Goal: Obtain resource: Download file/media

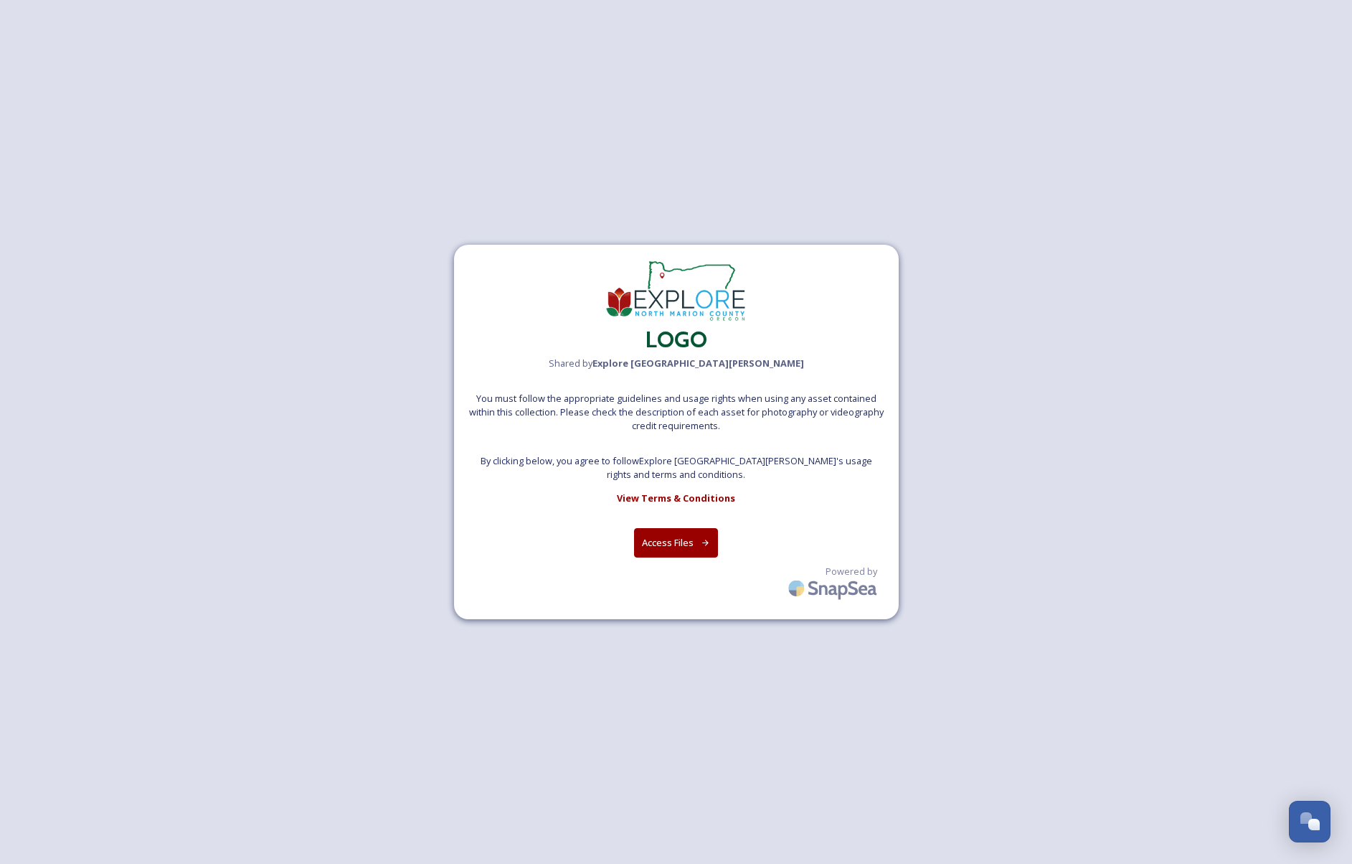
click at [673, 541] on button "Access Files" at bounding box center [676, 542] width 84 height 29
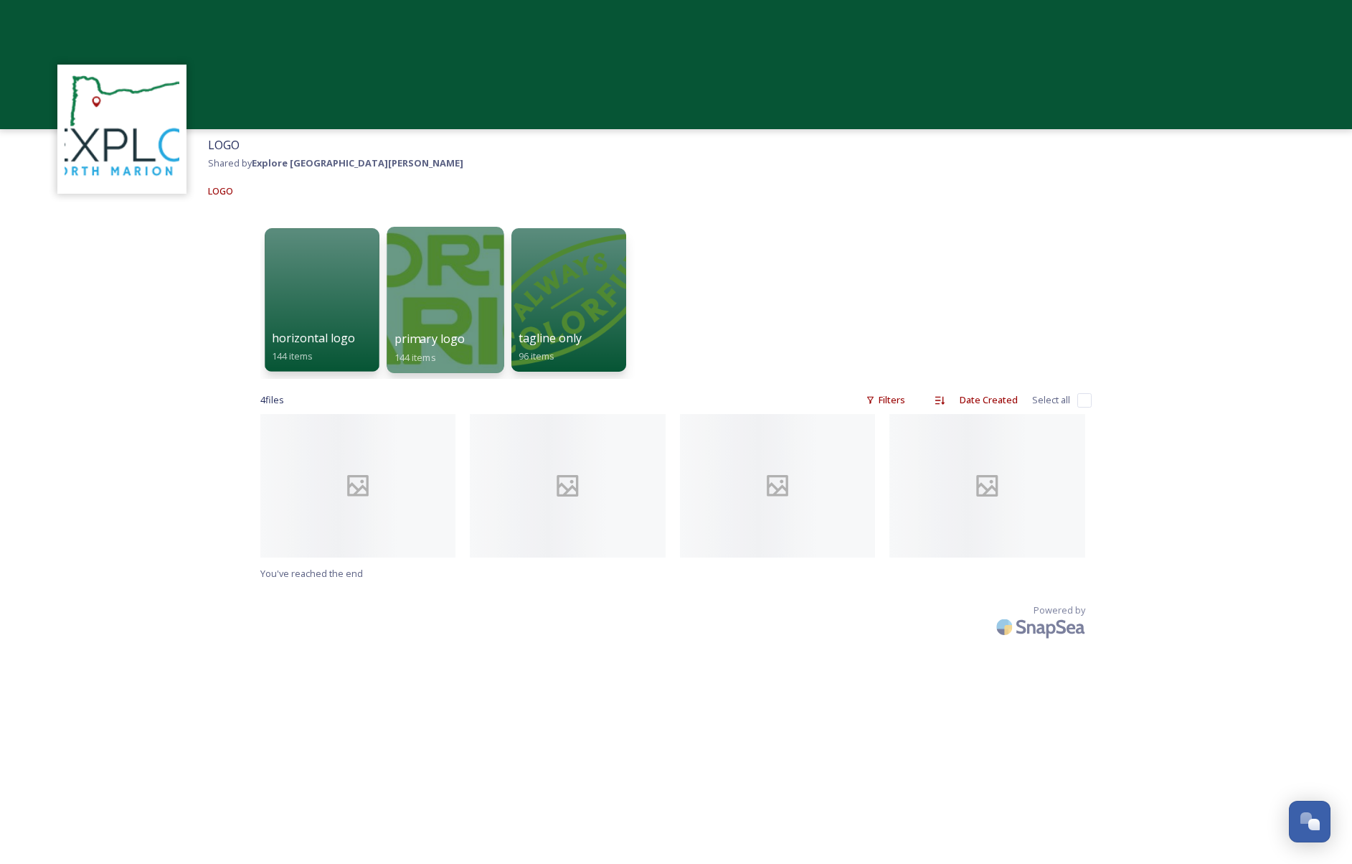
click at [466, 300] on div at bounding box center [445, 300] width 117 height 146
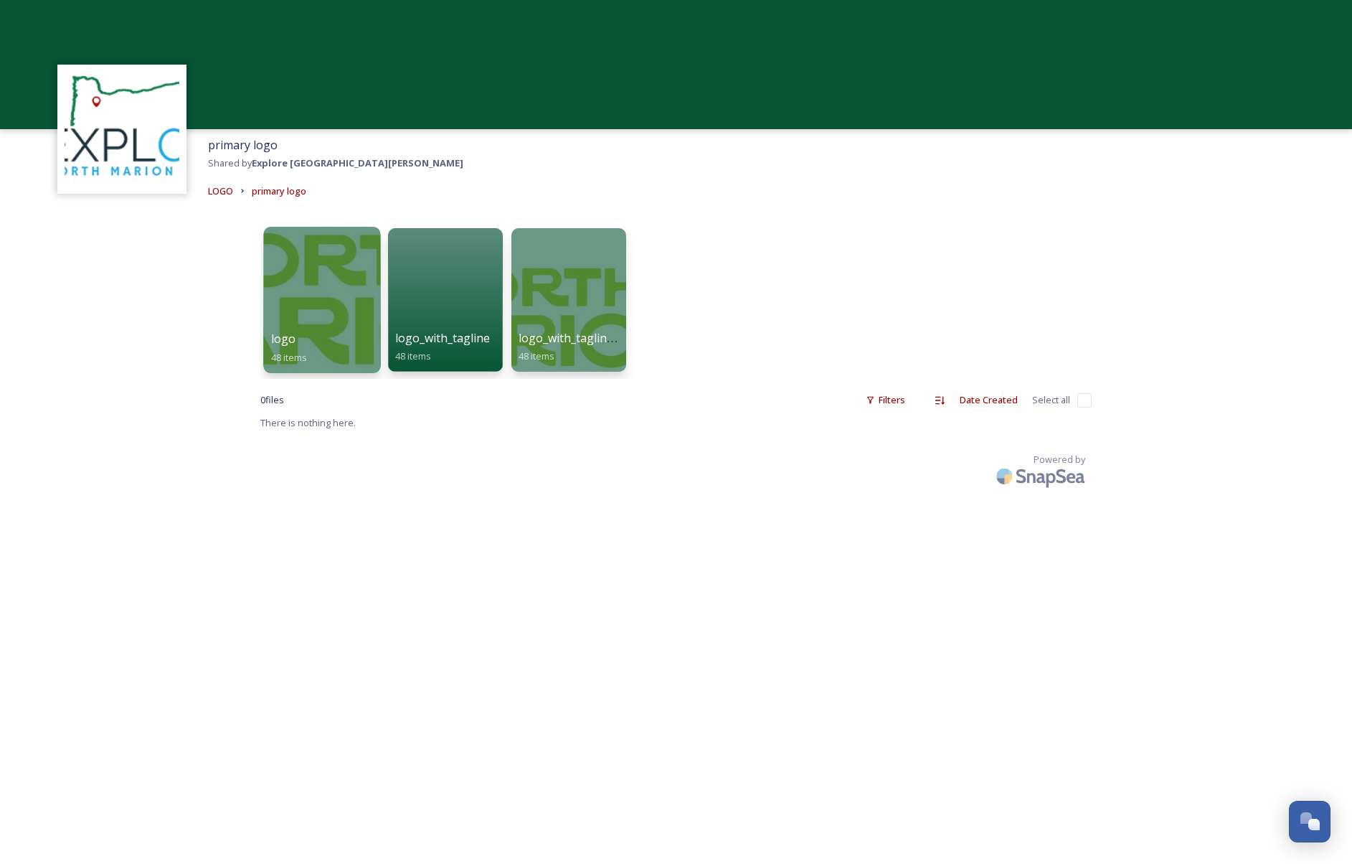
click at [319, 290] on div at bounding box center [321, 300] width 117 height 146
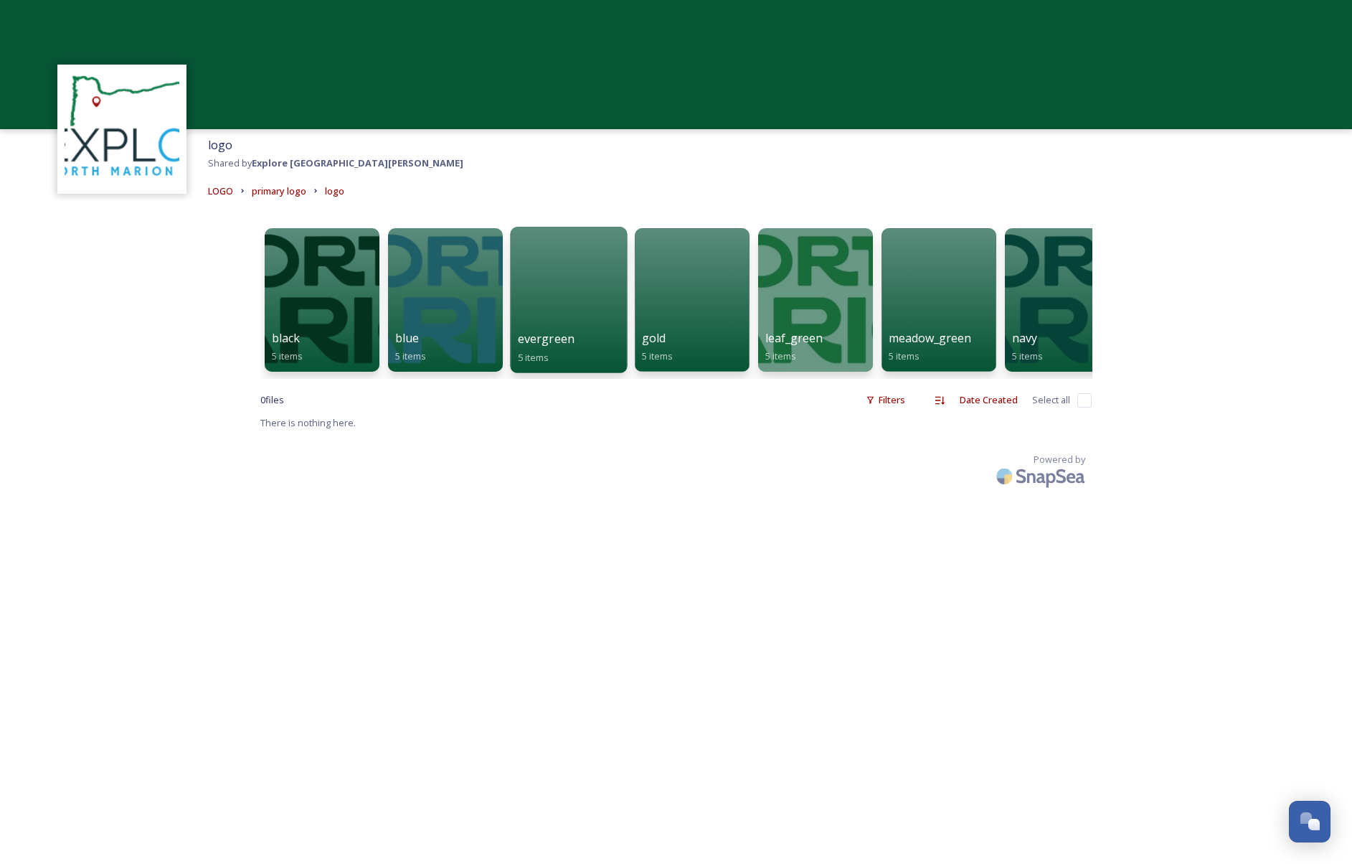
click at [549, 325] on div at bounding box center [568, 300] width 117 height 146
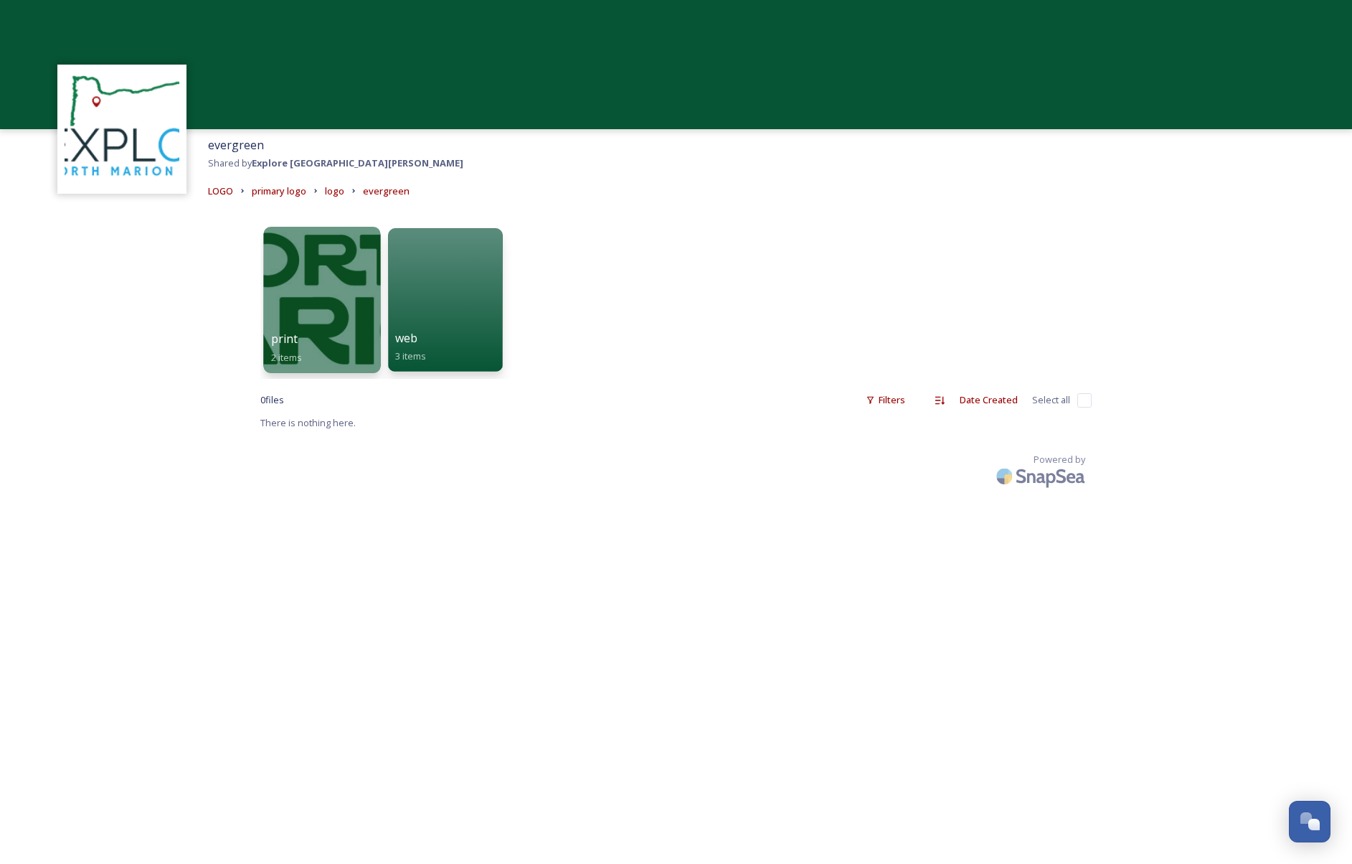
click at [364, 331] on div "print 2 items" at bounding box center [321, 348] width 103 height 36
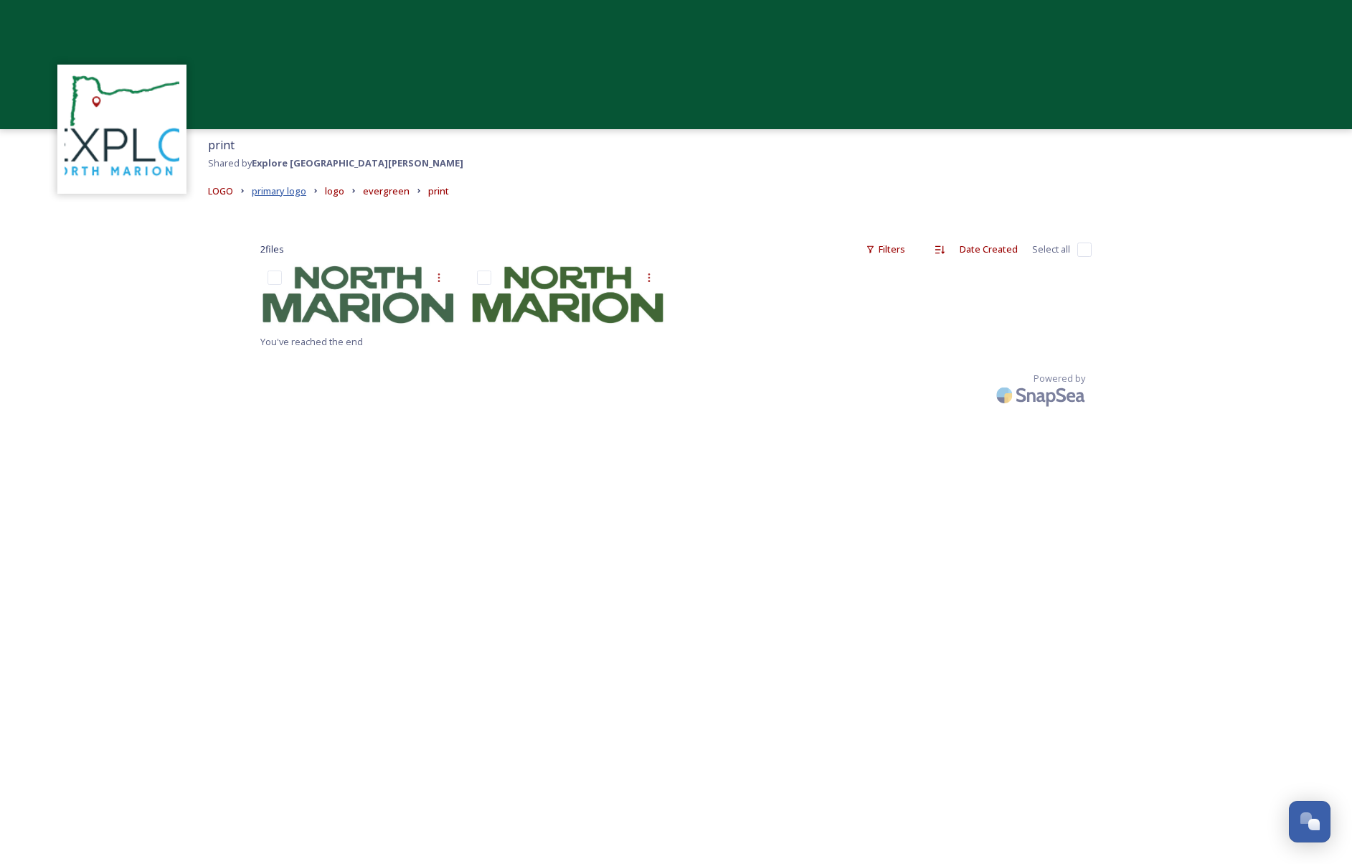
click at [274, 194] on span "primary logo" at bounding box center [279, 190] width 55 height 13
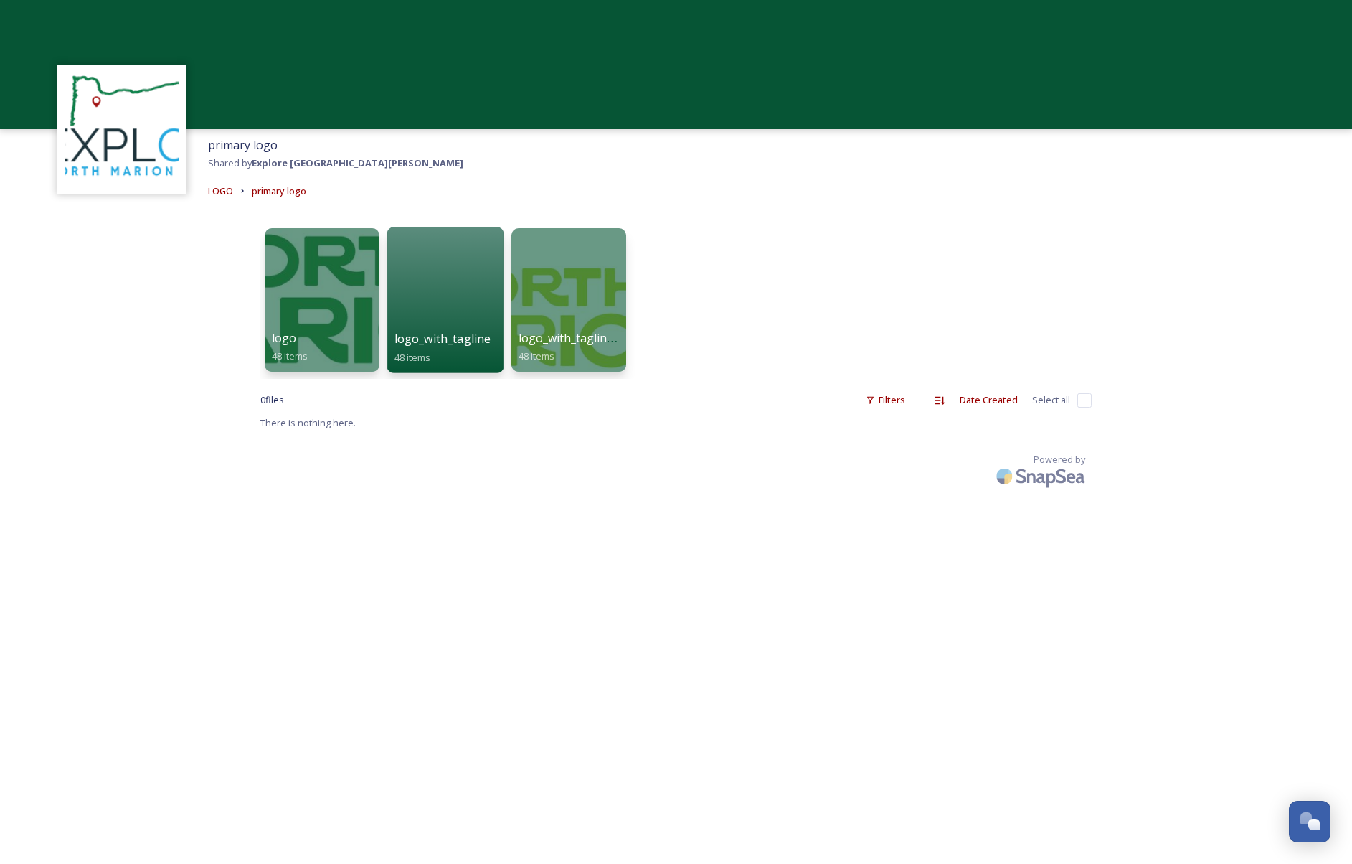
click at [450, 338] on span "logo_with_tagline" at bounding box center [442, 339] width 97 height 16
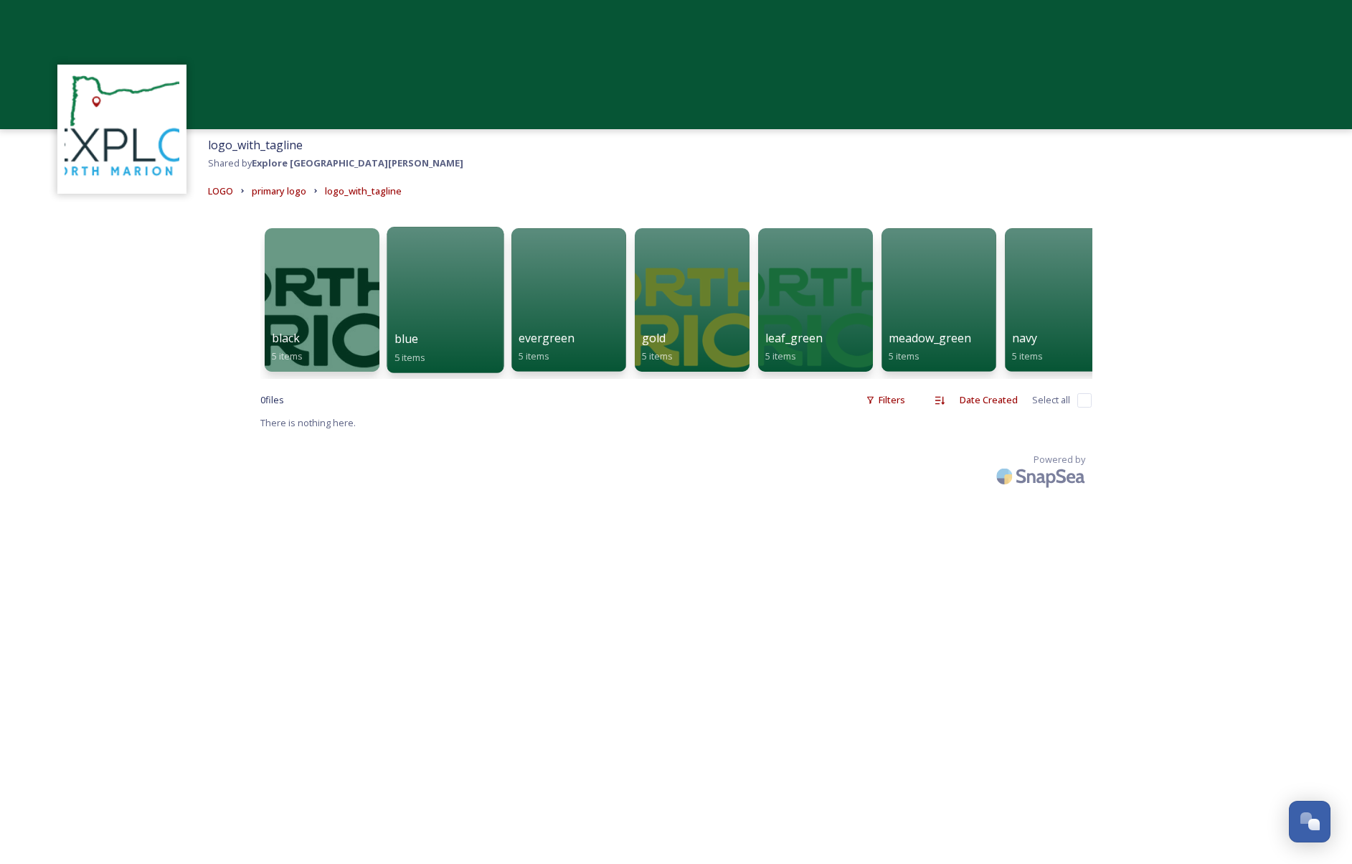
click at [450, 336] on div "blue 5 items" at bounding box center [445, 348] width 103 height 36
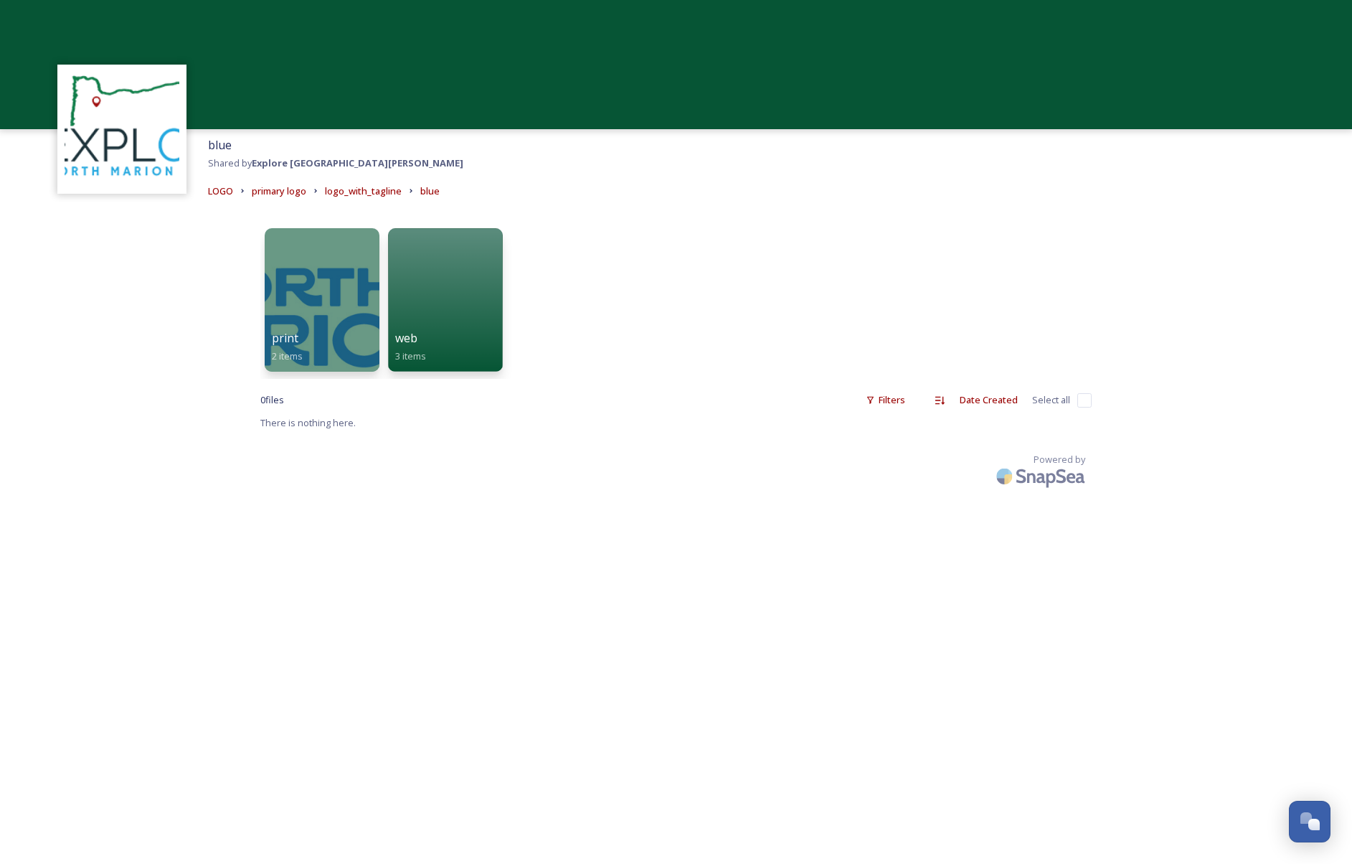
click at [333, 293] on div at bounding box center [322, 299] width 115 height 143
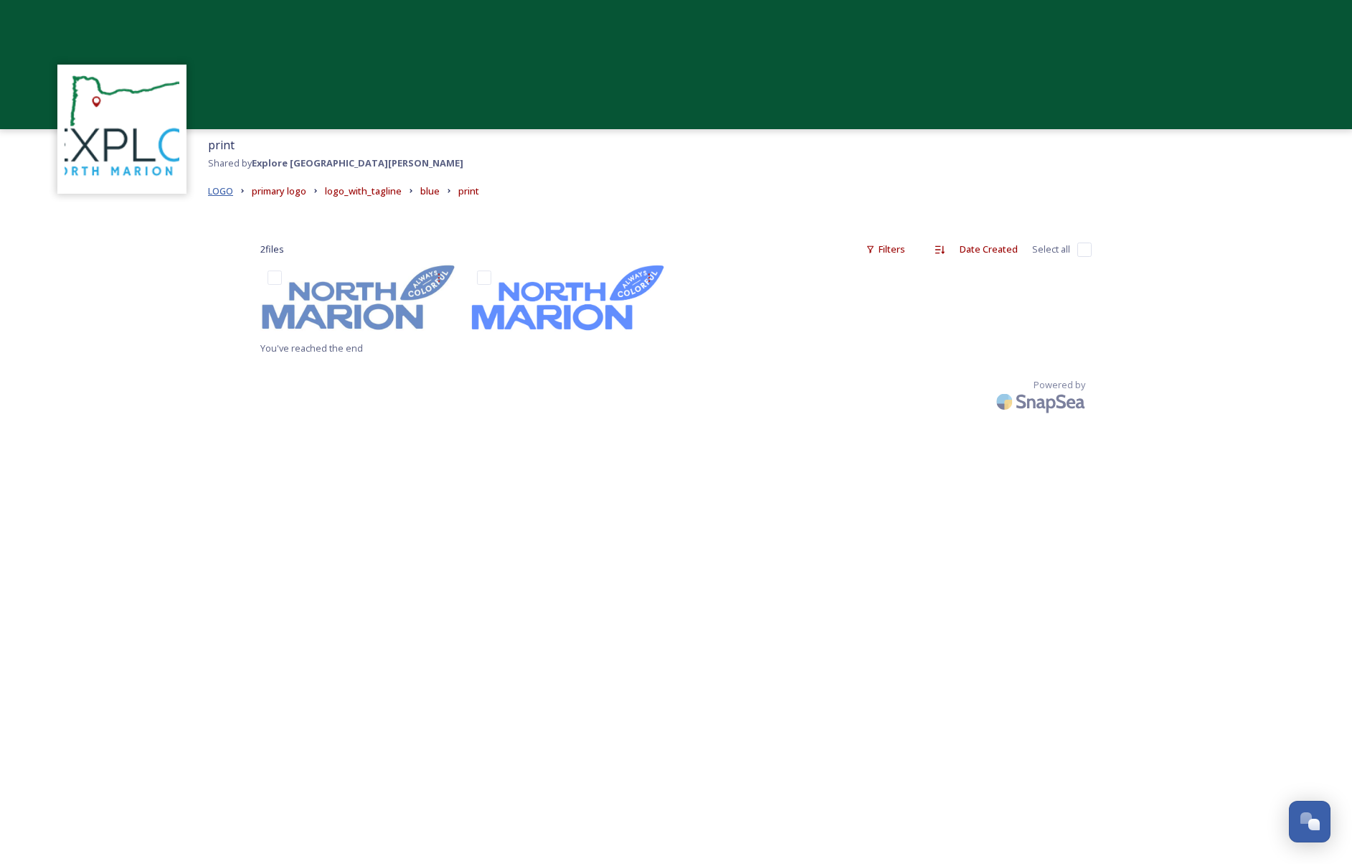
click at [217, 189] on span "LOGO" at bounding box center [220, 190] width 25 height 13
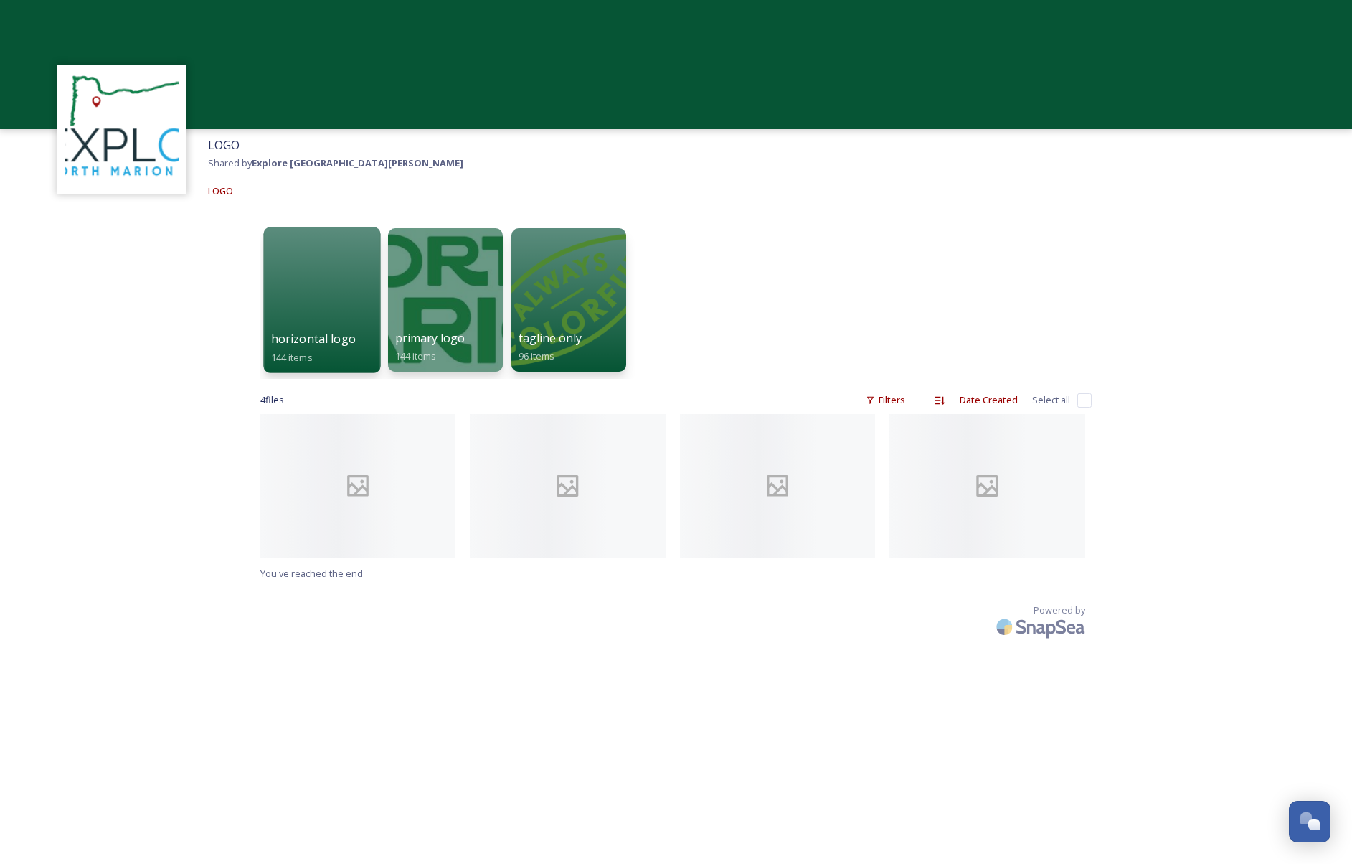
click at [316, 331] on span "horizontal logo" at bounding box center [312, 339] width 85 height 16
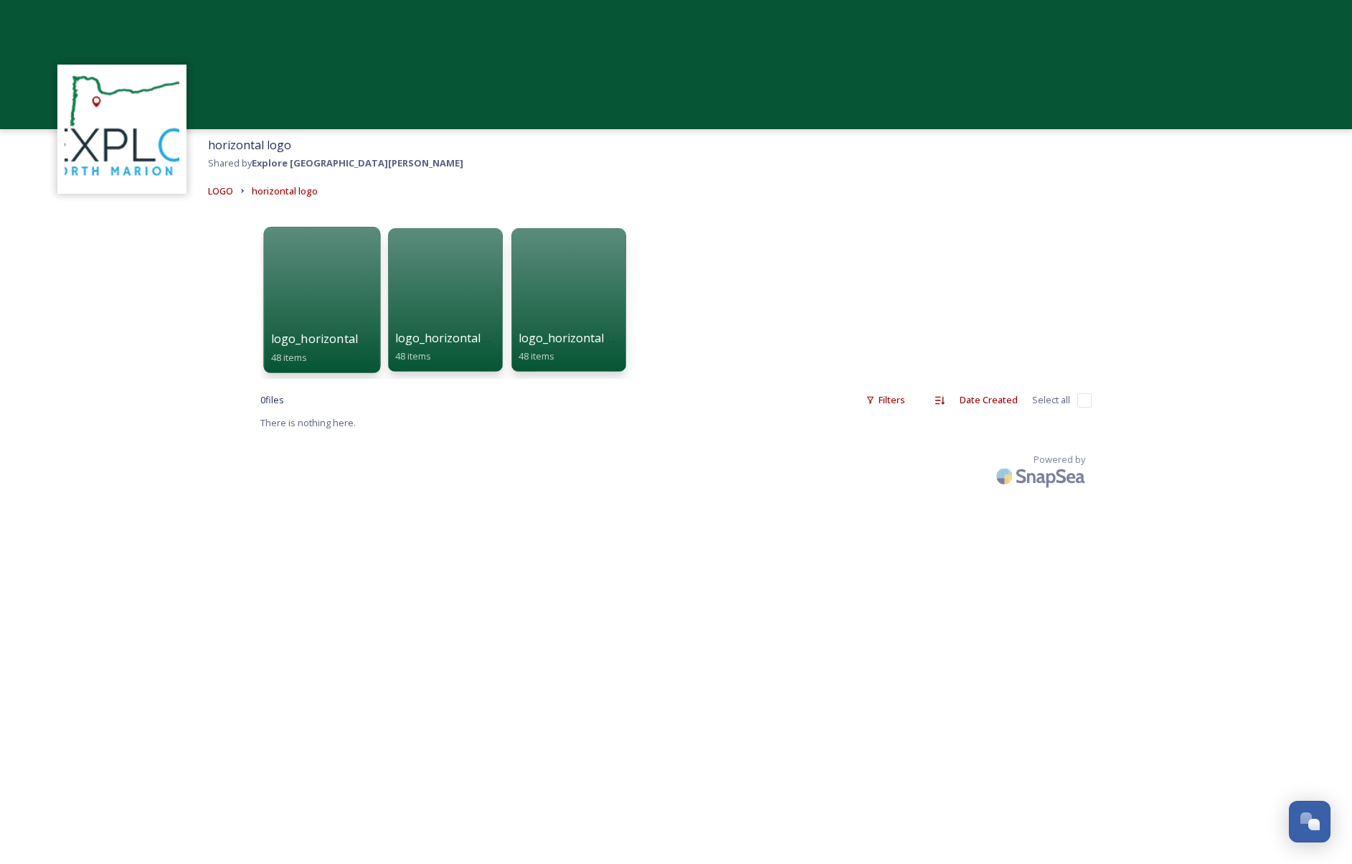
click at [341, 340] on span "logo_horizontal" at bounding box center [313, 339] width 87 height 16
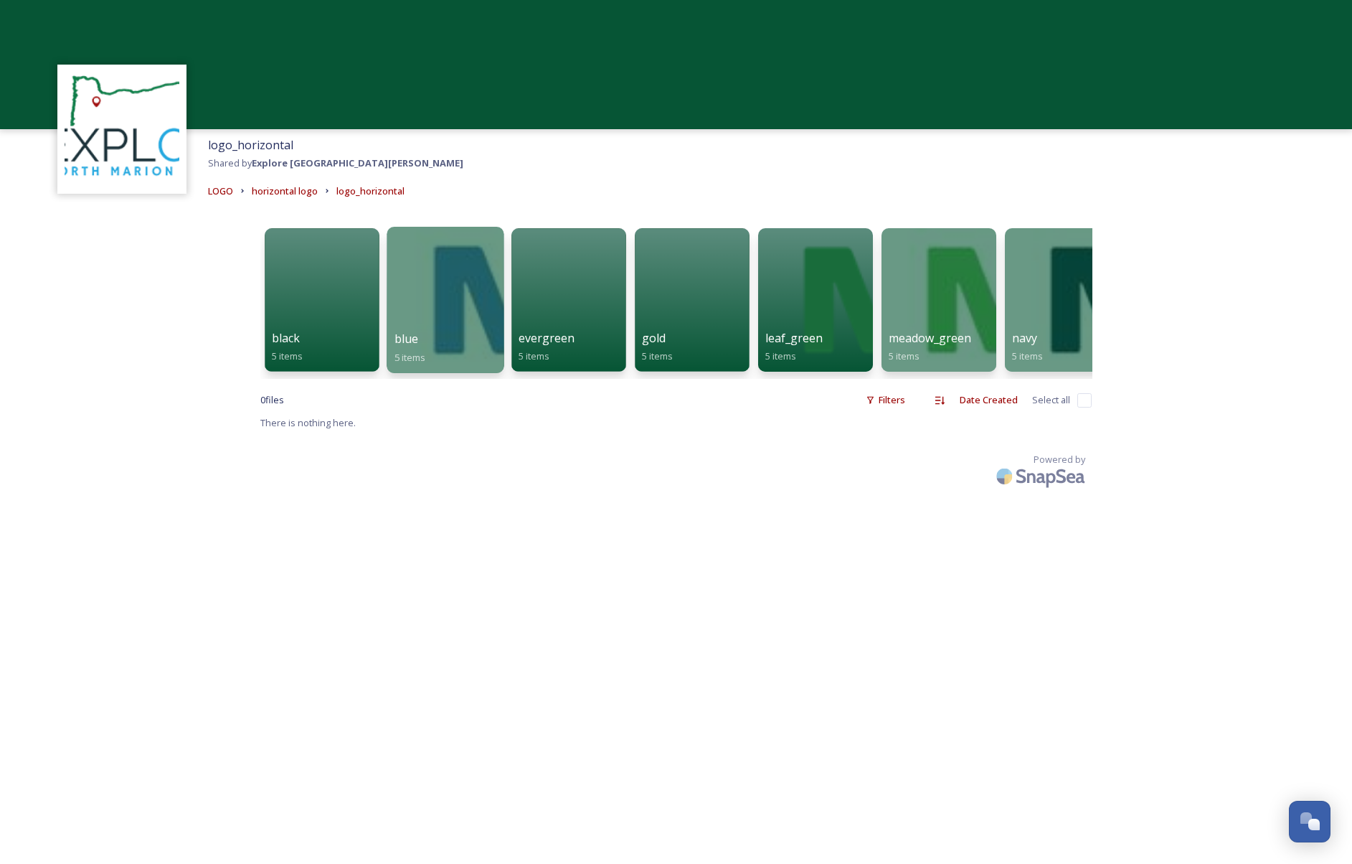
click at [439, 344] on div "blue 5 items" at bounding box center [445, 348] width 103 height 36
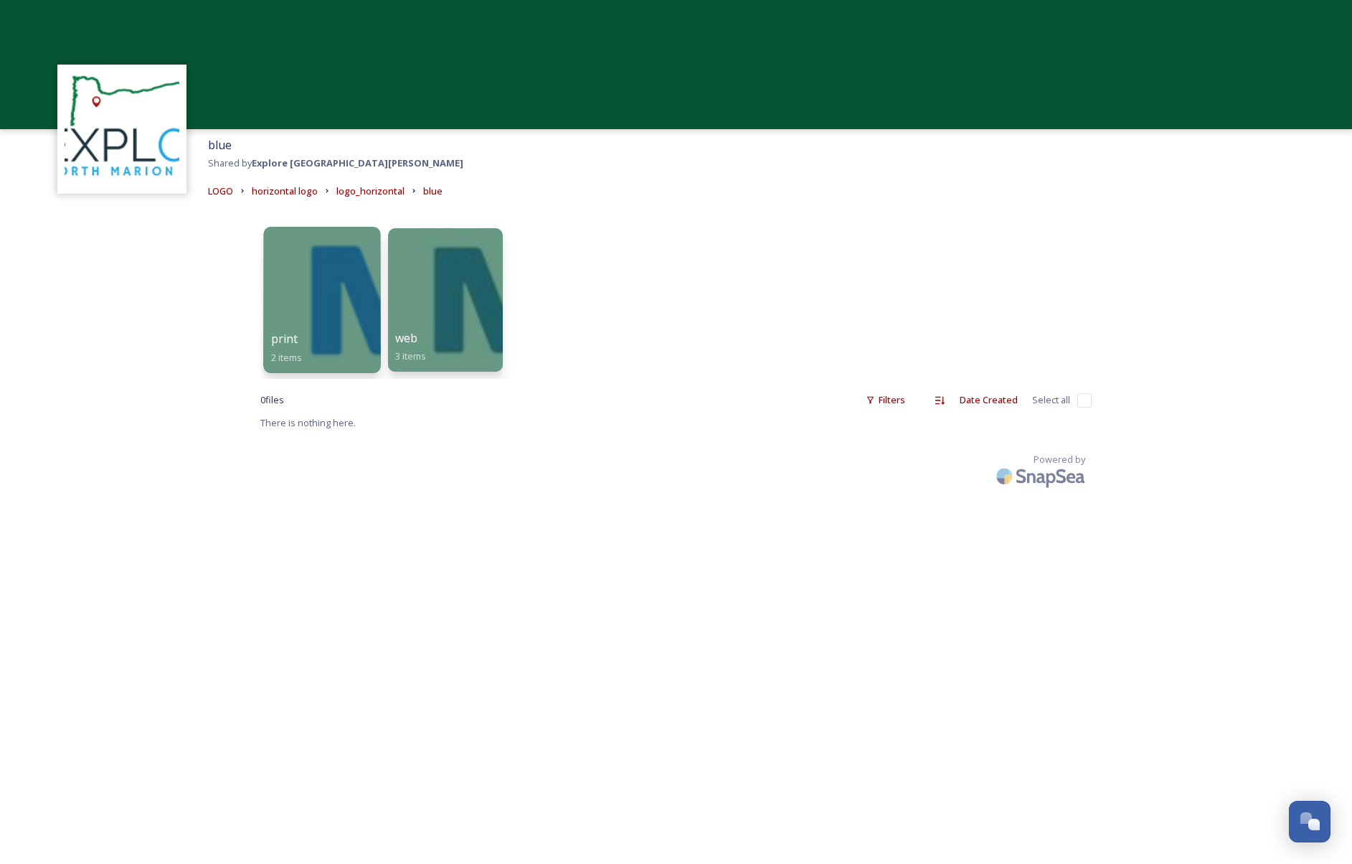
click at [328, 329] on div at bounding box center [321, 300] width 117 height 146
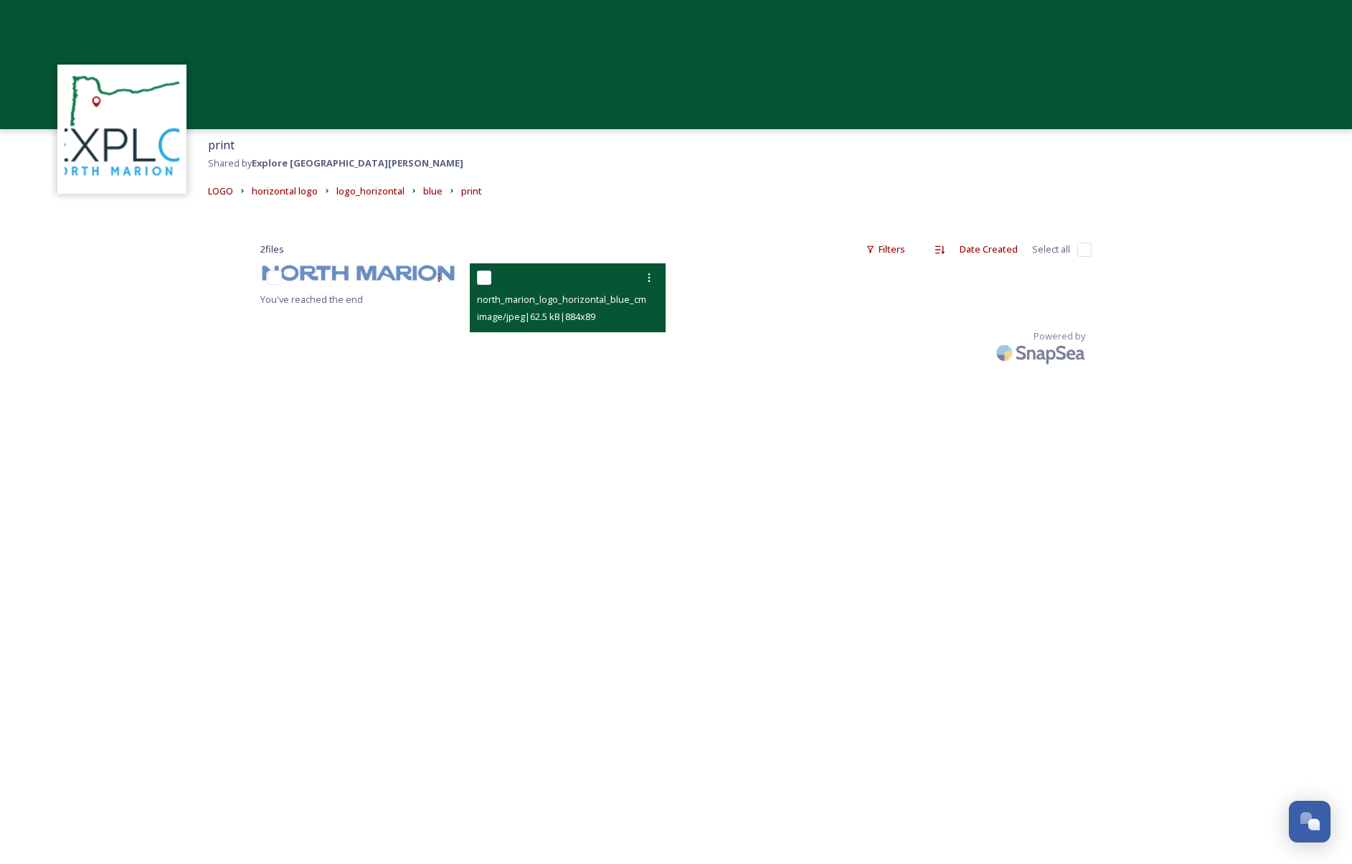
click at [570, 272] on div at bounding box center [569, 278] width 185 height 26
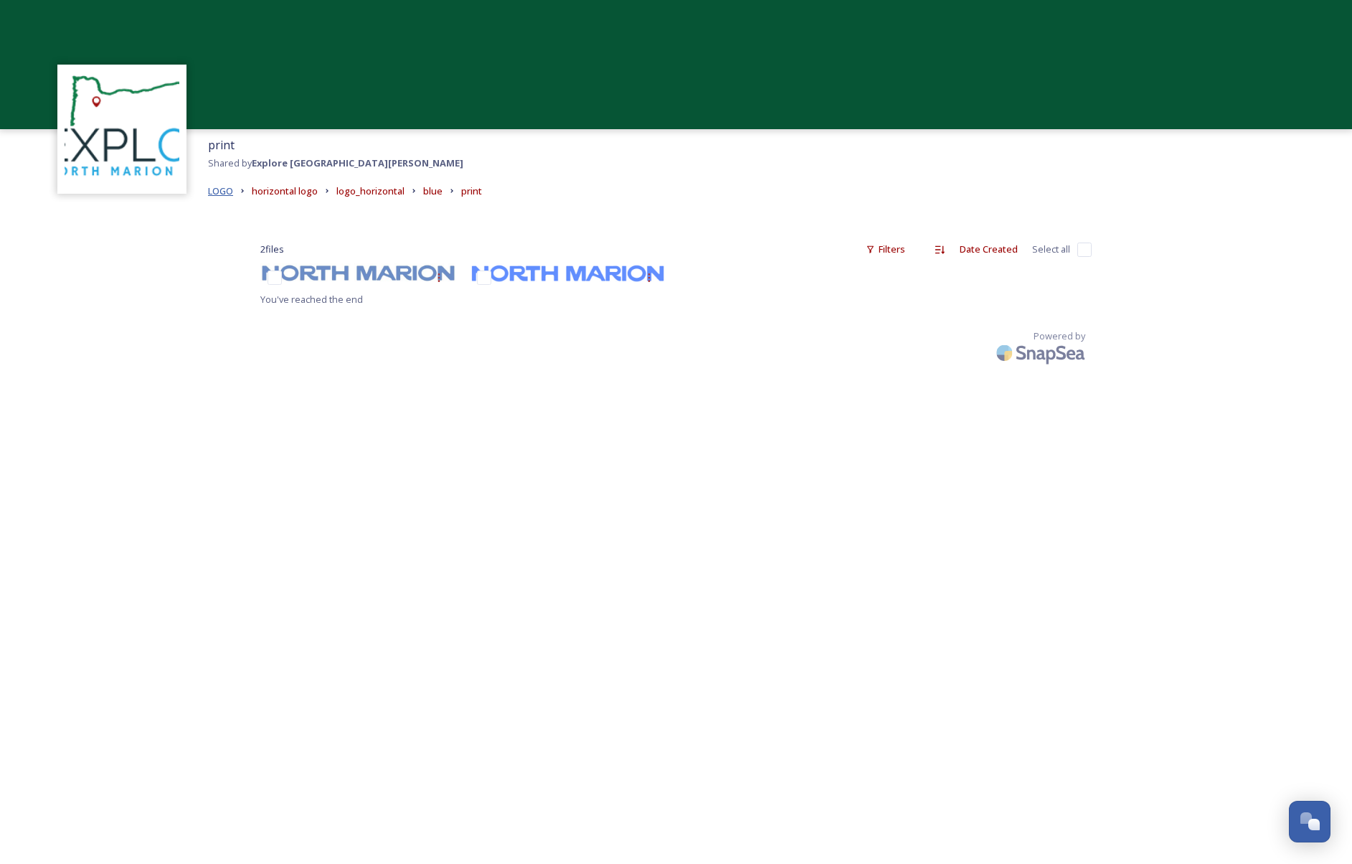
click at [211, 189] on span "LOGO" at bounding box center [220, 190] width 25 height 13
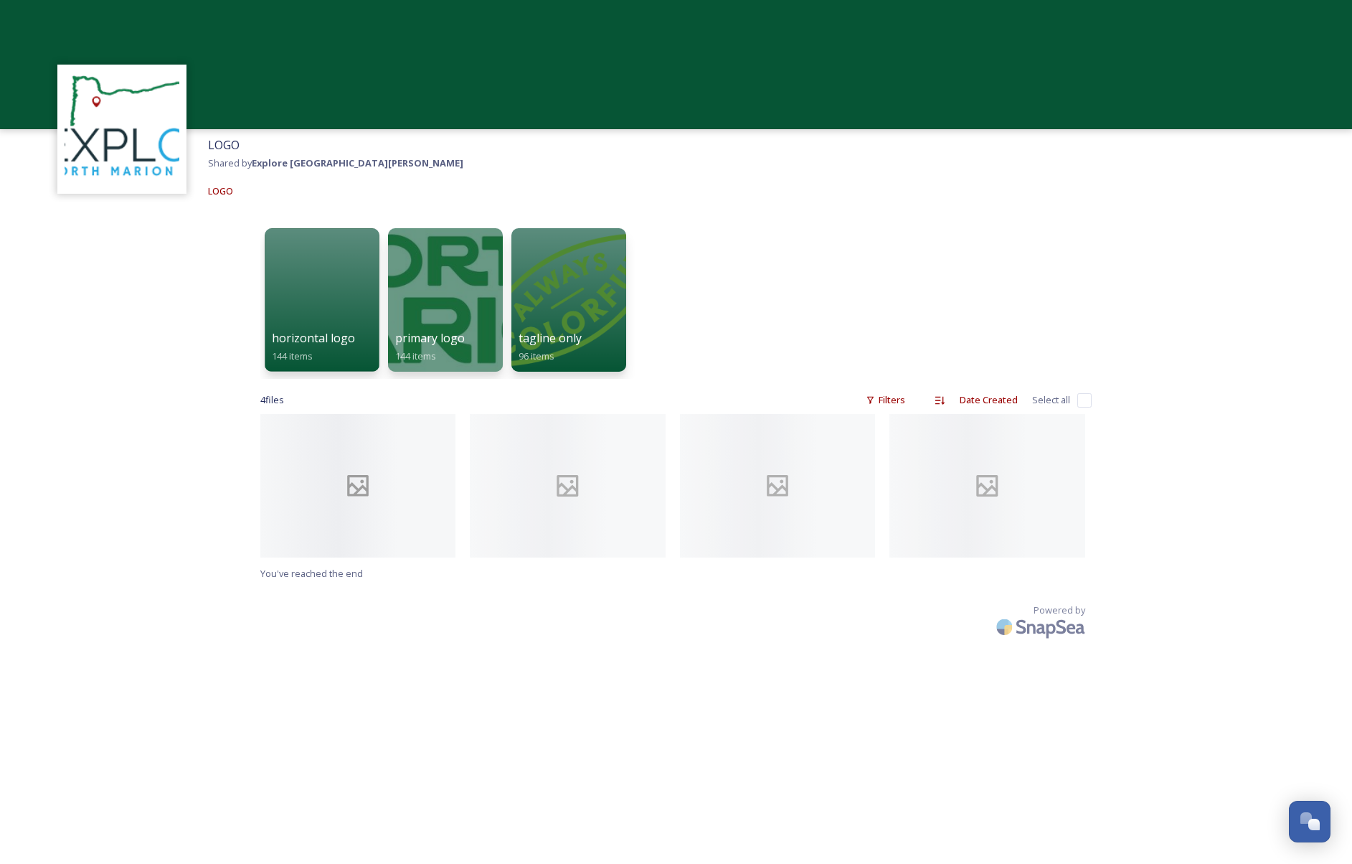
click at [327, 493] on div at bounding box center [358, 485] width 196 height 143
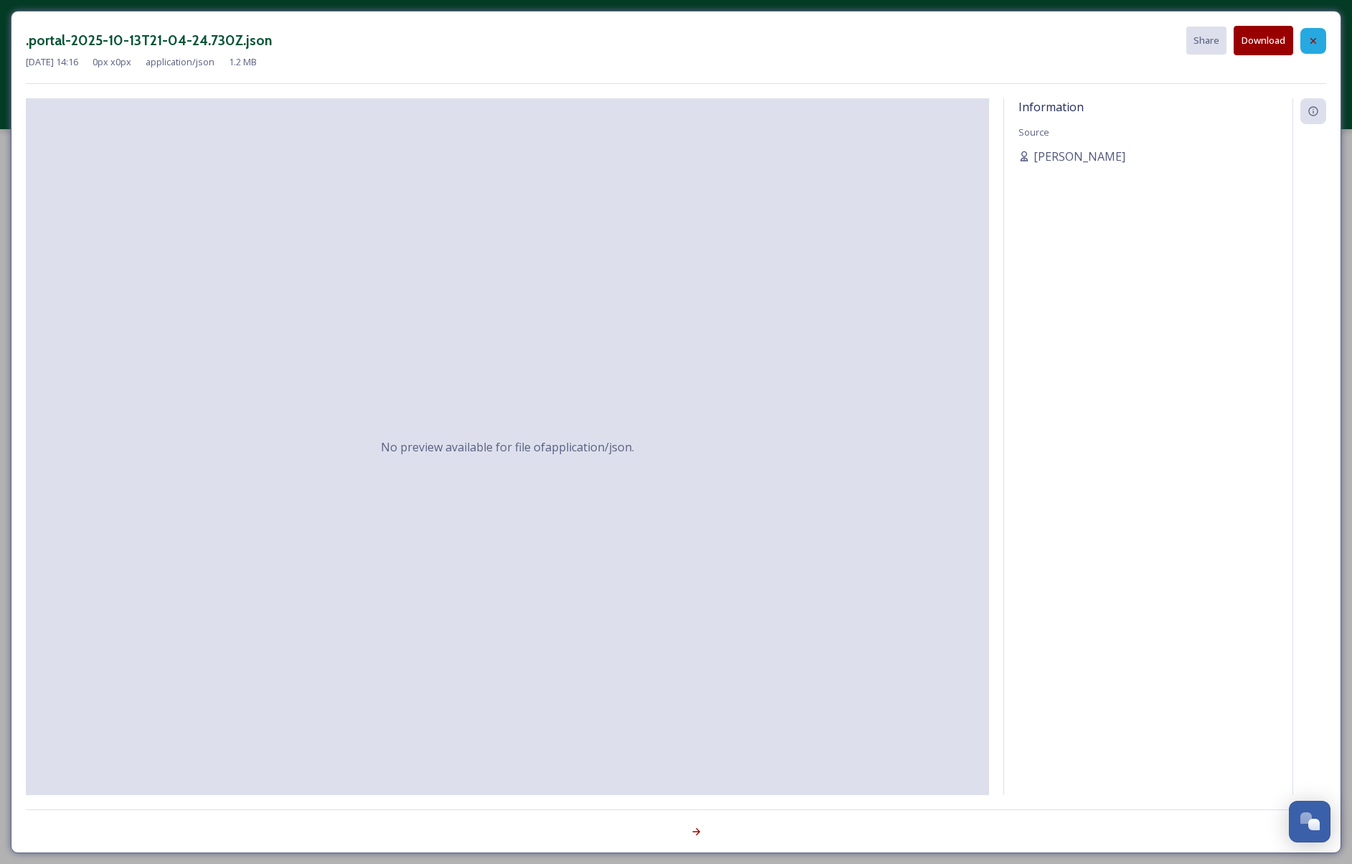
click at [1314, 37] on icon at bounding box center [1313, 40] width 11 height 11
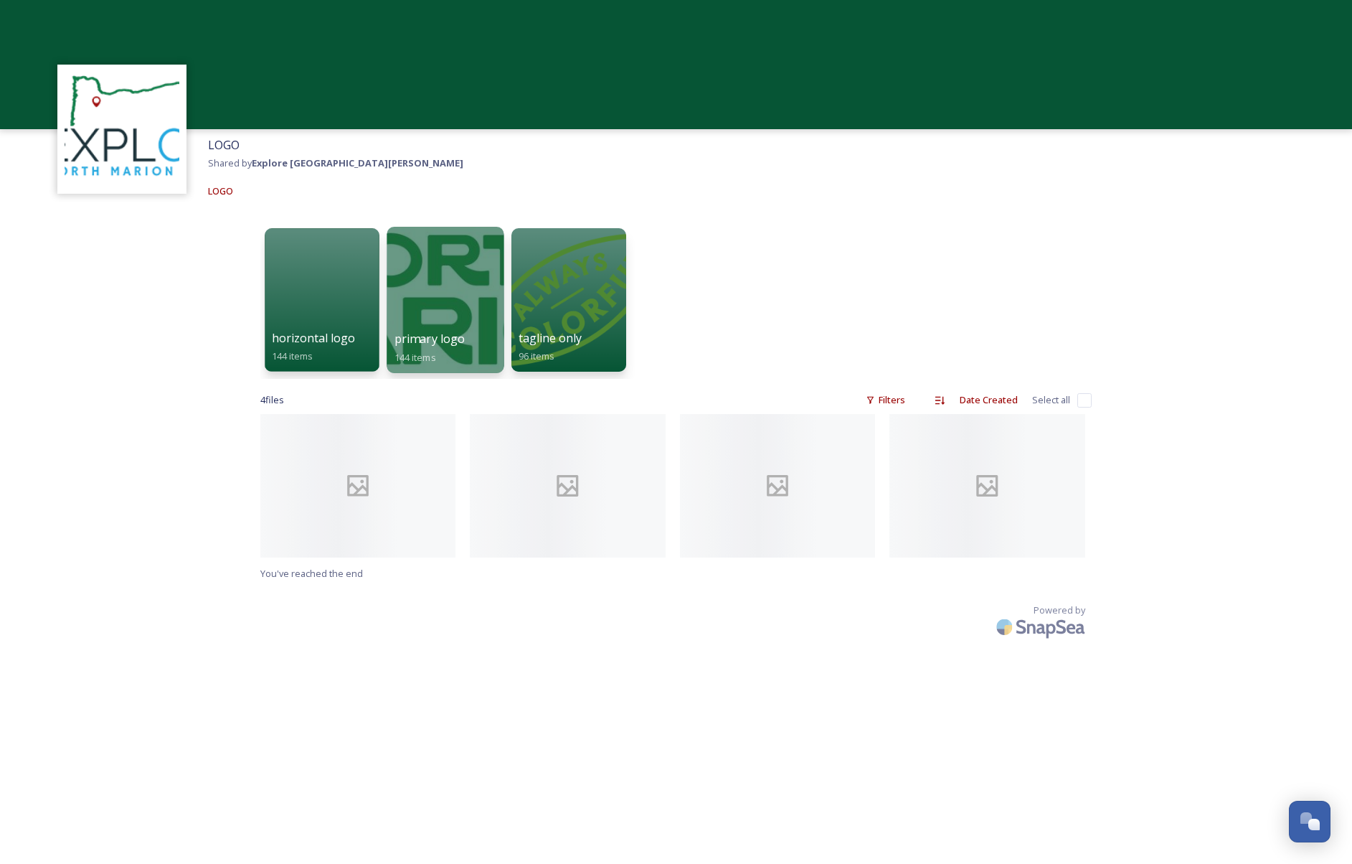
click at [421, 331] on span "primary logo" at bounding box center [429, 339] width 71 height 16
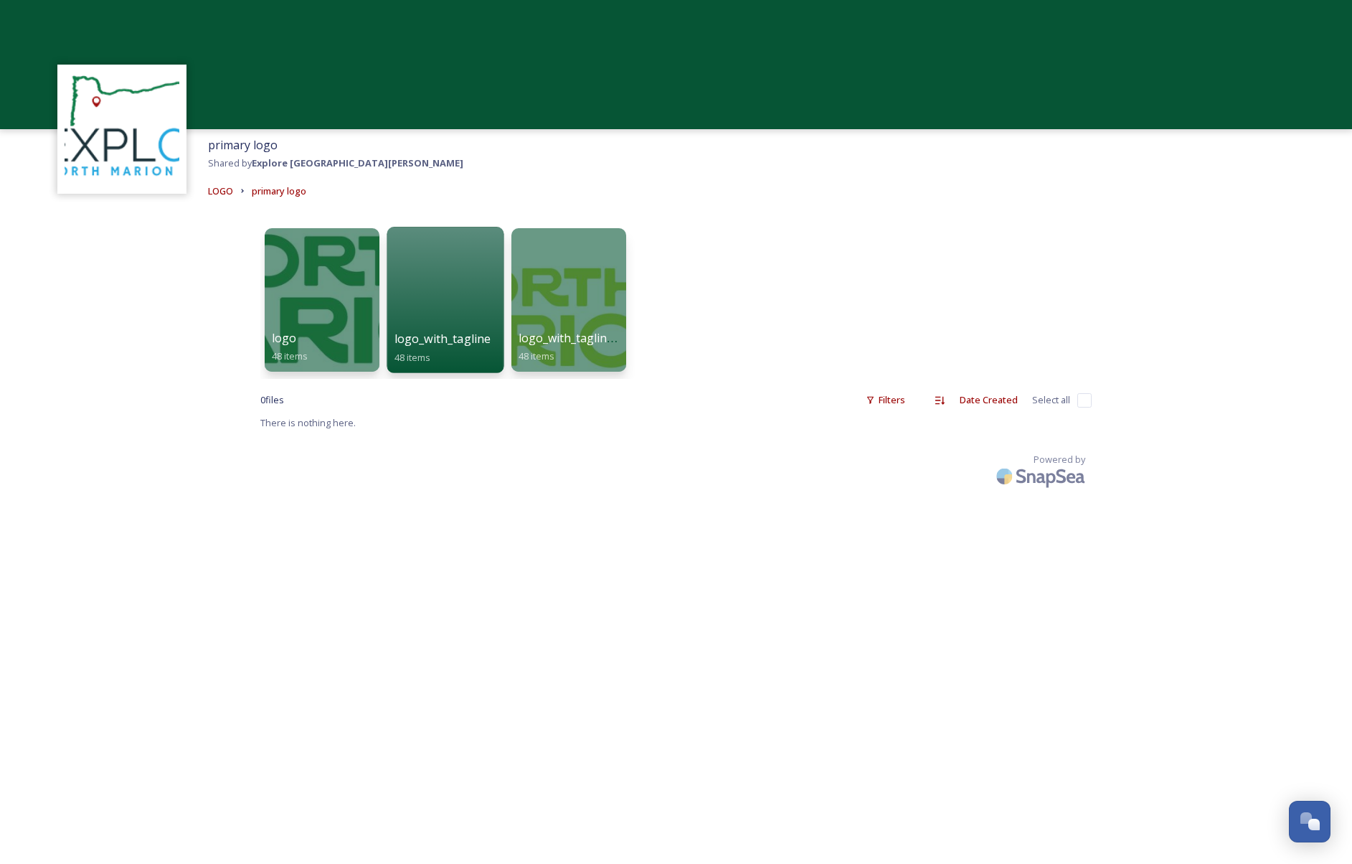
click at [469, 330] on div "logo_with_tagline 48 items" at bounding box center [445, 348] width 103 height 36
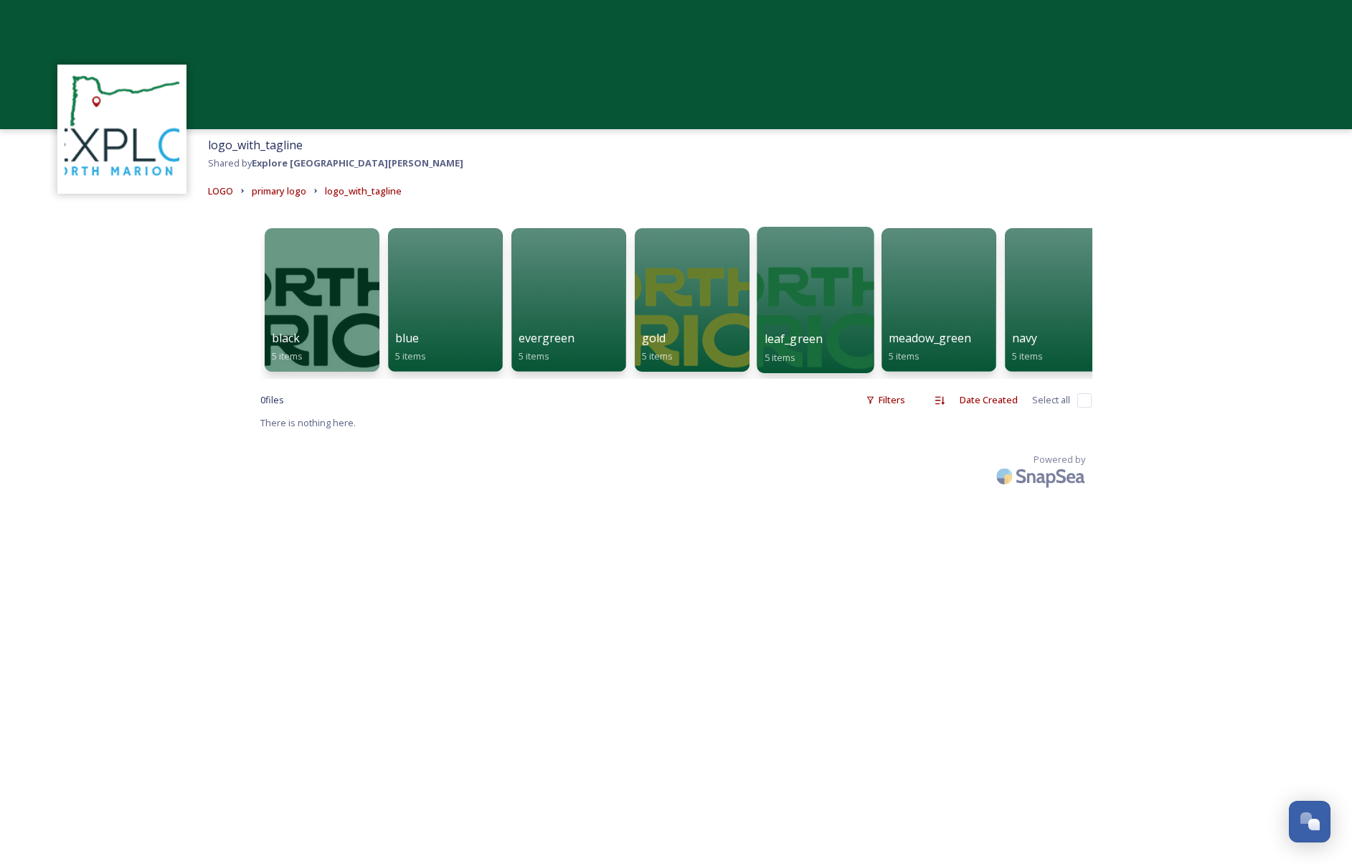
click at [789, 339] on span "leaf_green" at bounding box center [793, 339] width 59 height 16
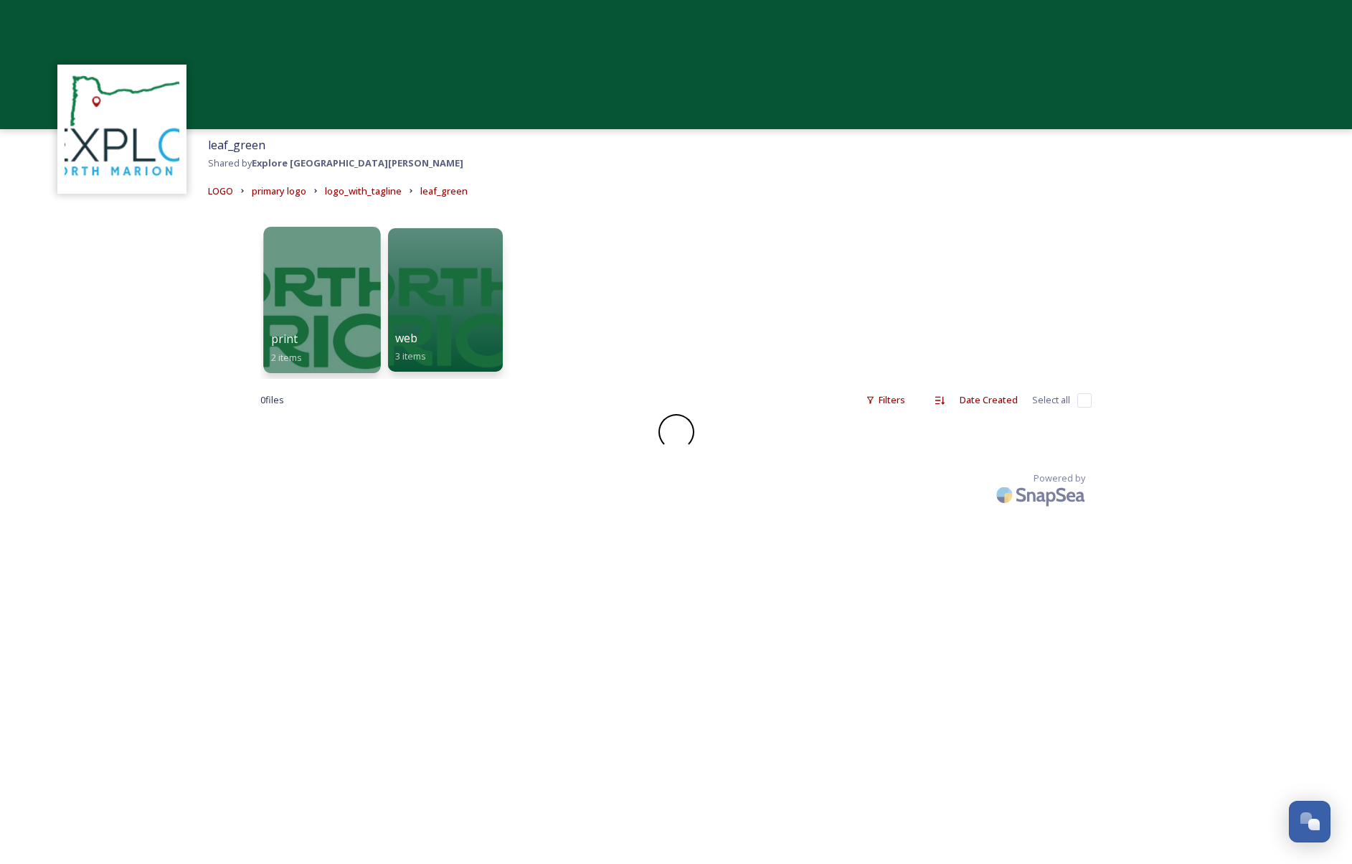
click at [287, 312] on div at bounding box center [321, 300] width 117 height 146
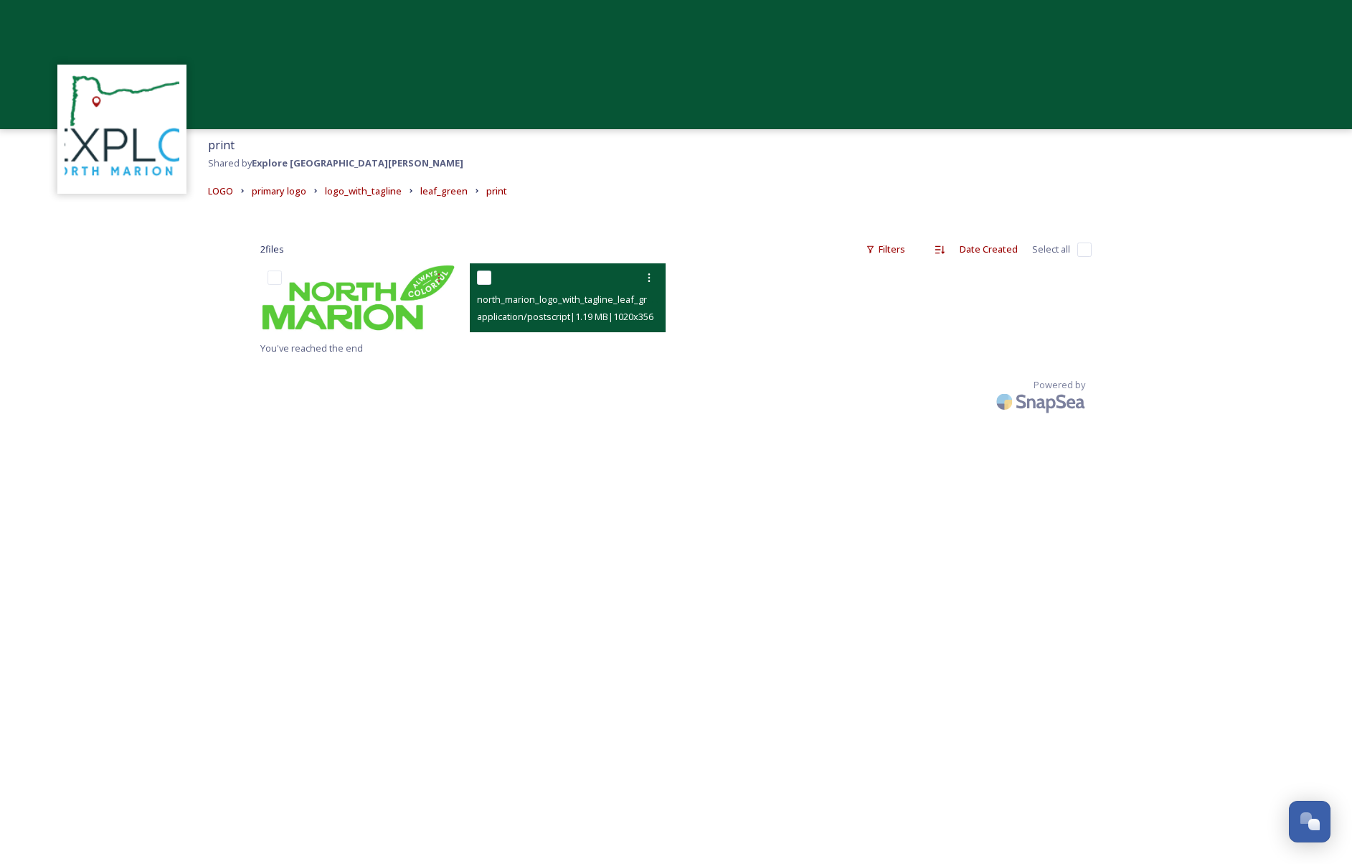
click at [483, 272] on input "checkbox" at bounding box center [484, 277] width 14 height 14
checkbox input "true"
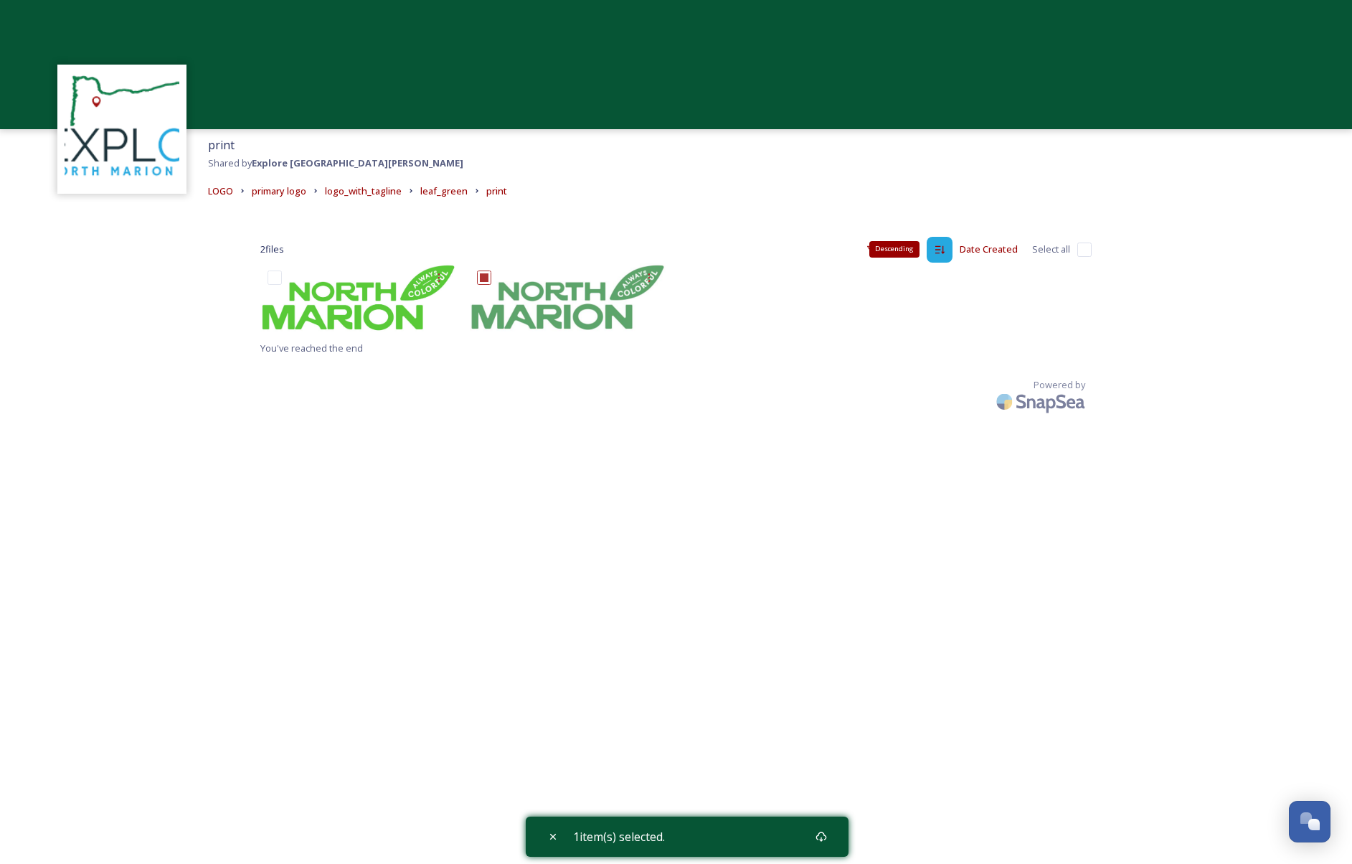
click at [945, 248] on icon at bounding box center [939, 249] width 11 height 11
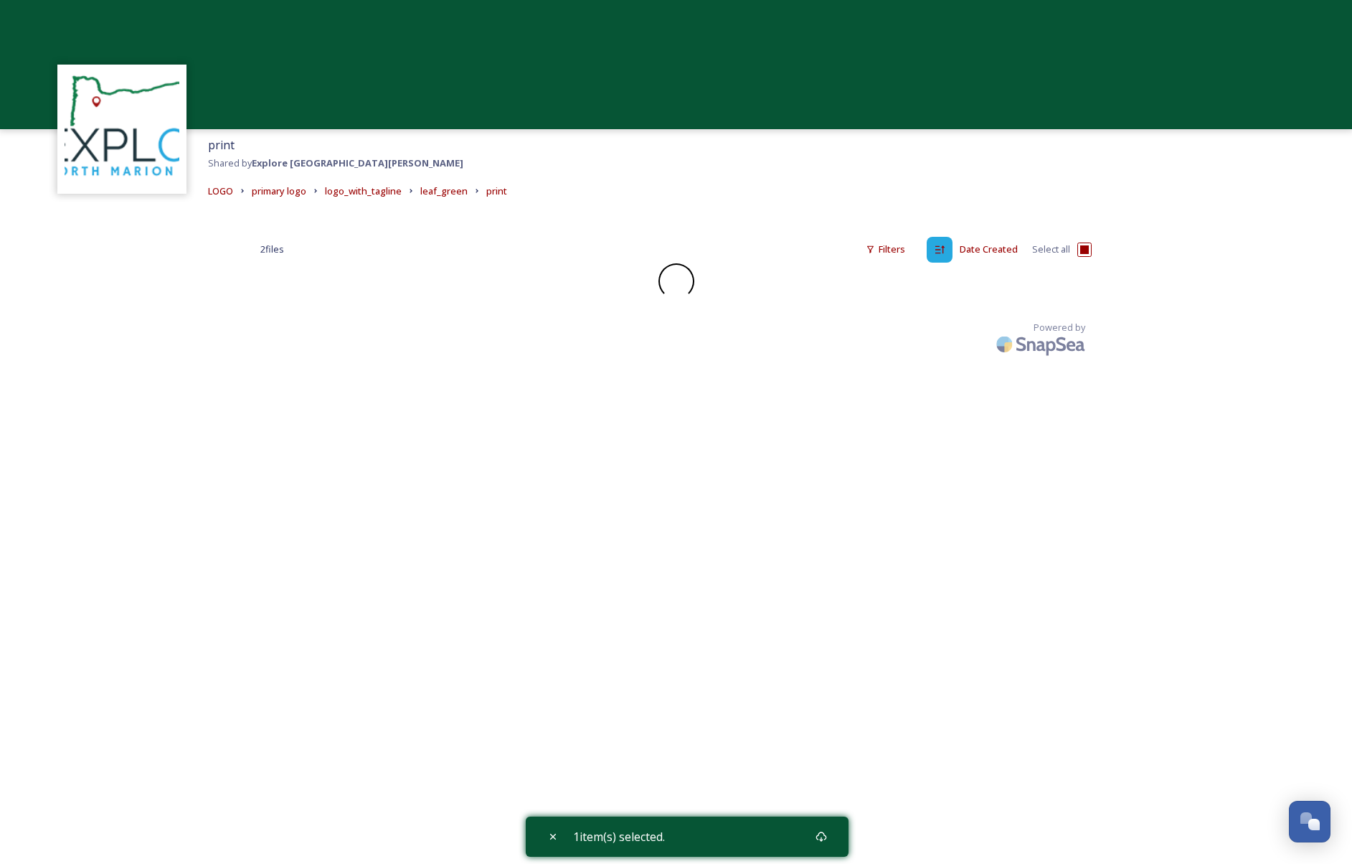
checkbox input "false"
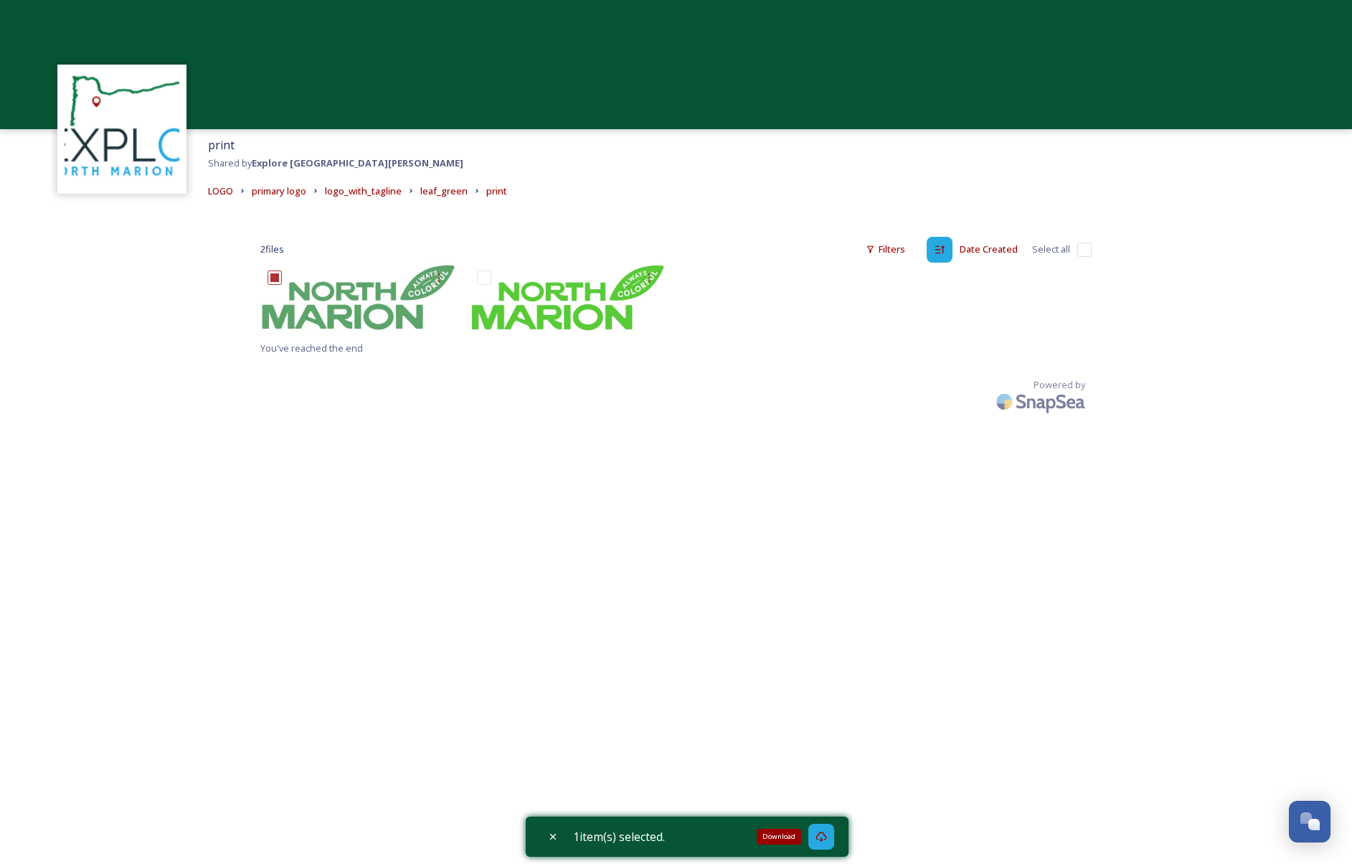
click at [793, 838] on div "Download" at bounding box center [779, 837] width 44 height 16
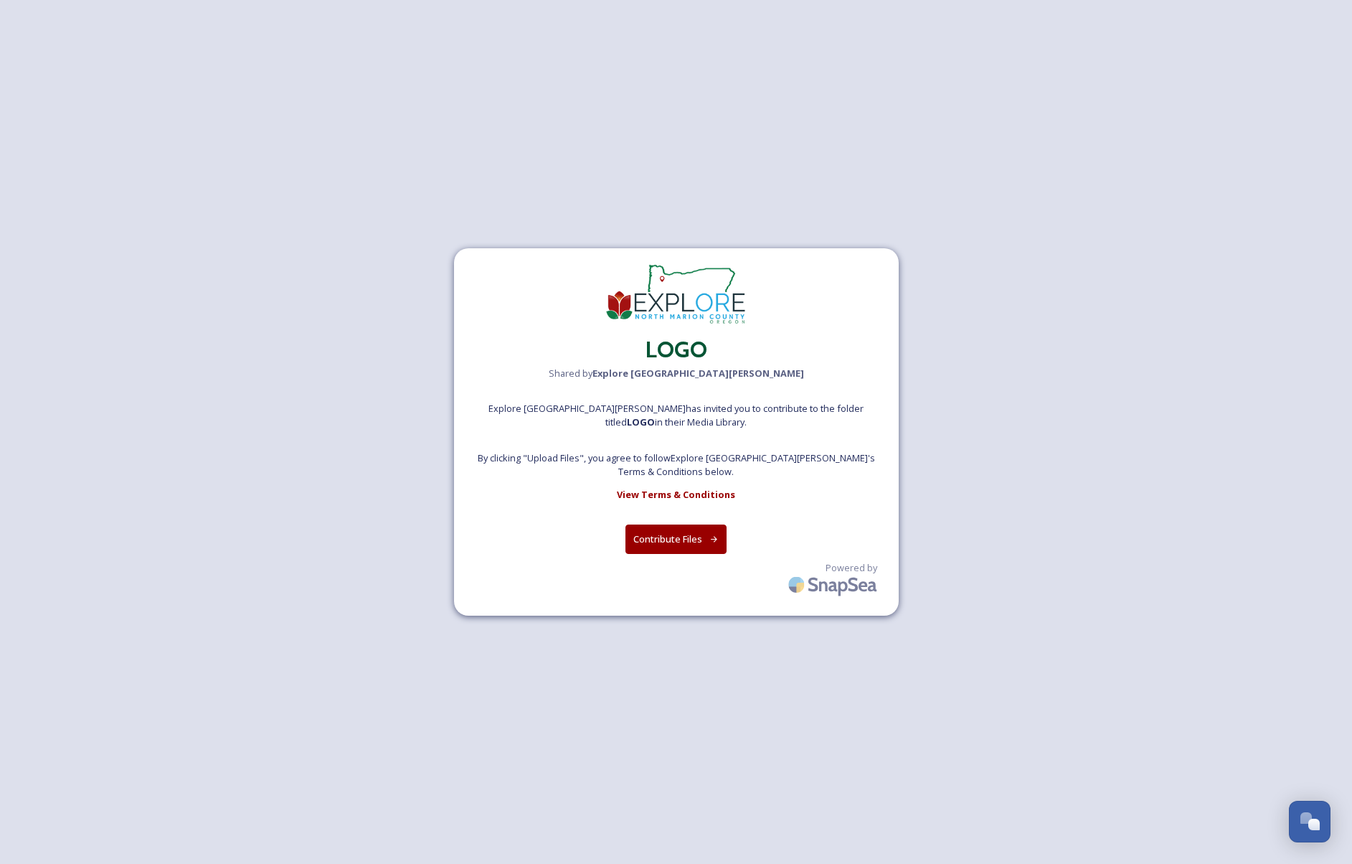
click at [673, 533] on button "Contribute Files" at bounding box center [676, 538] width 101 height 29
